Goal: Information Seeking & Learning: Check status

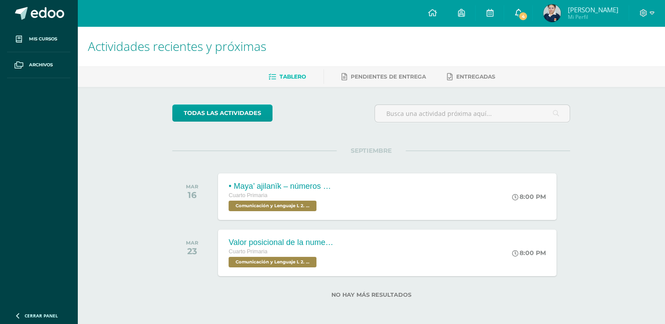
click at [528, 13] on span "4" at bounding box center [523, 16] width 10 height 10
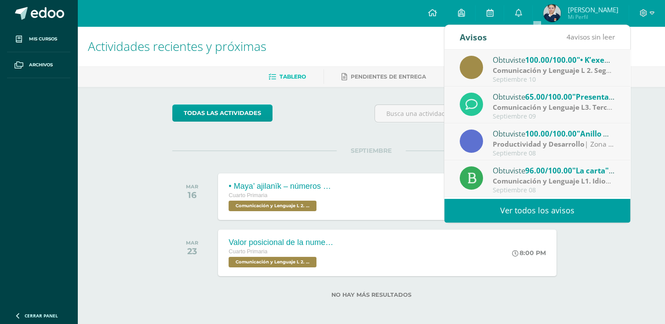
click at [553, 96] on span "65.00/100.00" at bounding box center [548, 97] width 47 height 10
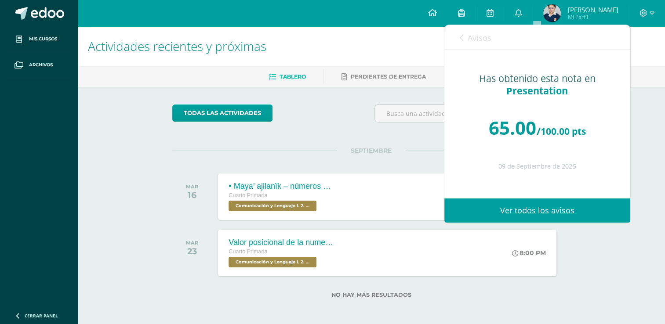
click at [543, 208] on link "Ver todos los avisos" at bounding box center [537, 211] width 186 height 24
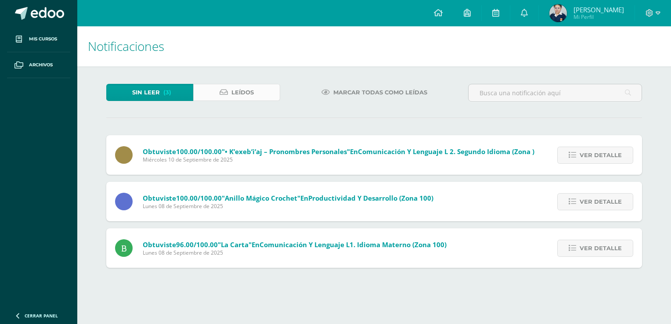
click at [244, 93] on span "Leídos" at bounding box center [242, 92] width 22 height 16
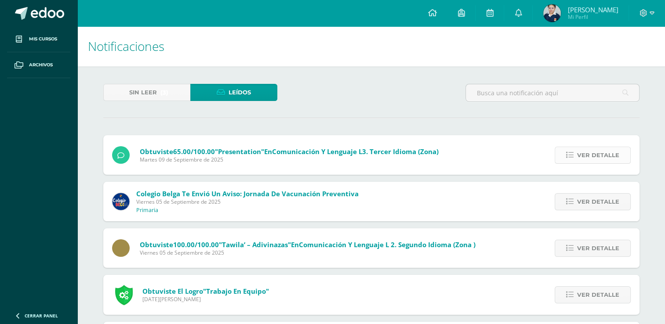
drag, startPoint x: 607, startPoint y: 155, endPoint x: 615, endPoint y: 158, distance: 8.3
click at [608, 155] on span "Ver detalle" at bounding box center [598, 155] width 42 height 16
